Goal: Information Seeking & Learning: Learn about a topic

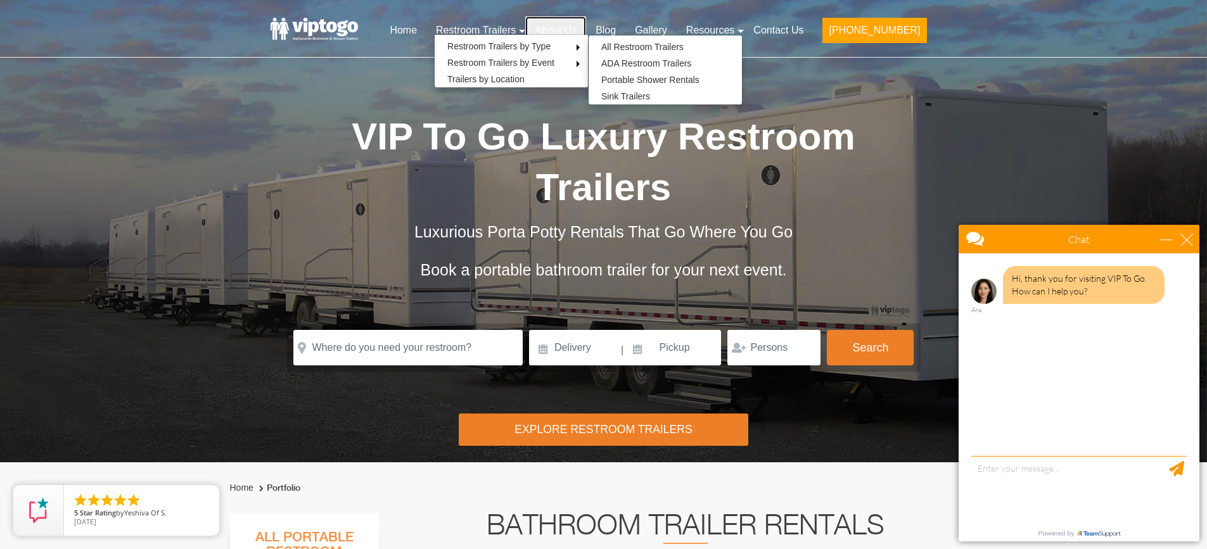
click at [586, 27] on link "About Us" at bounding box center [555, 30] width 61 height 28
